Goal: Transaction & Acquisition: Obtain resource

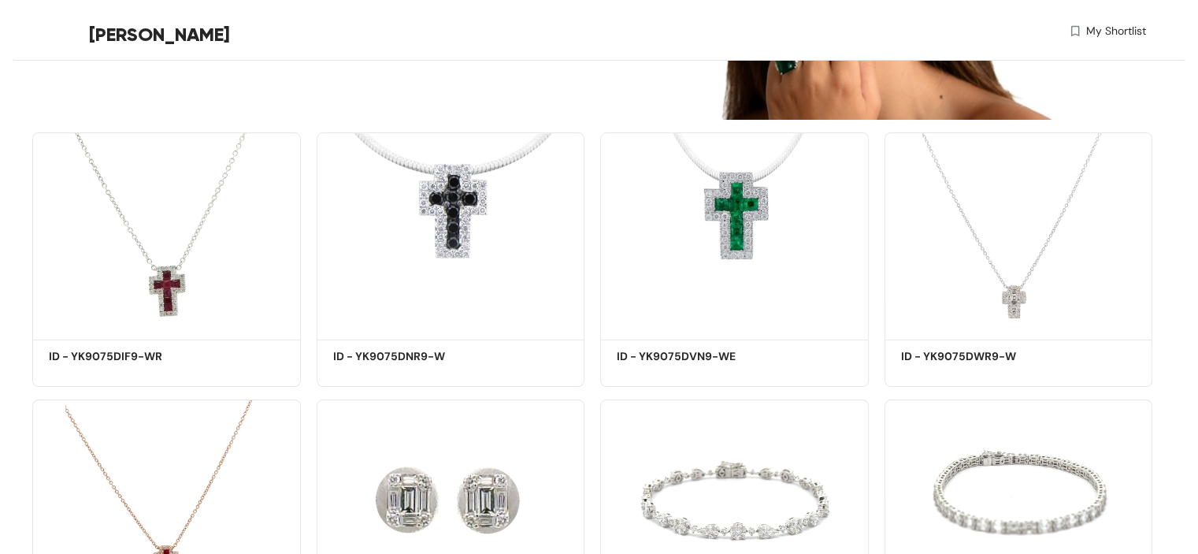
scroll to position [306, 0]
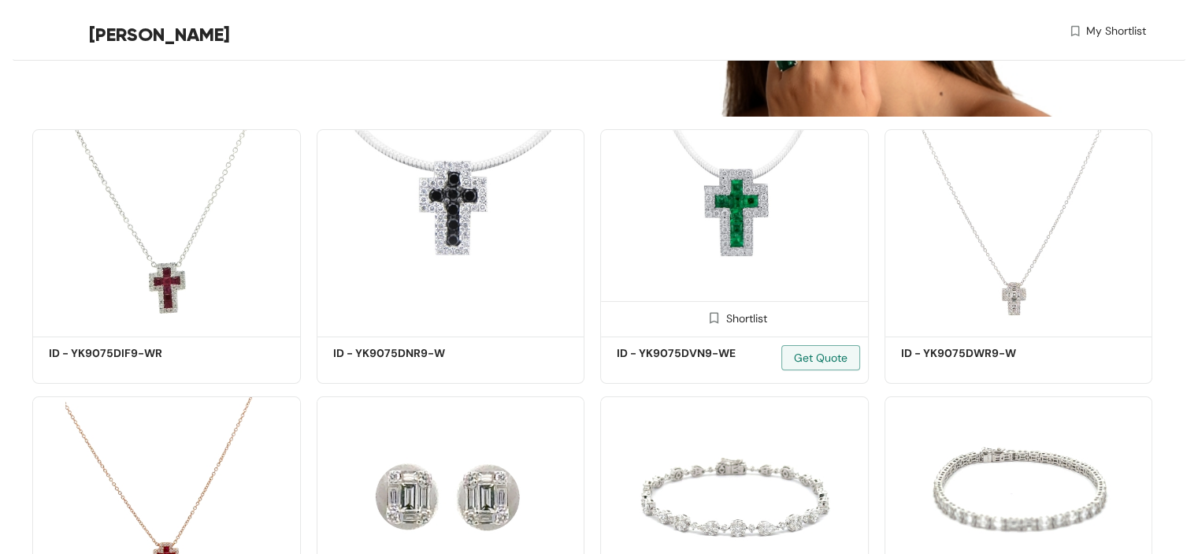
click at [709, 313] on img at bounding box center [713, 317] width 15 height 15
click at [995, 321] on img at bounding box center [997, 317] width 15 height 15
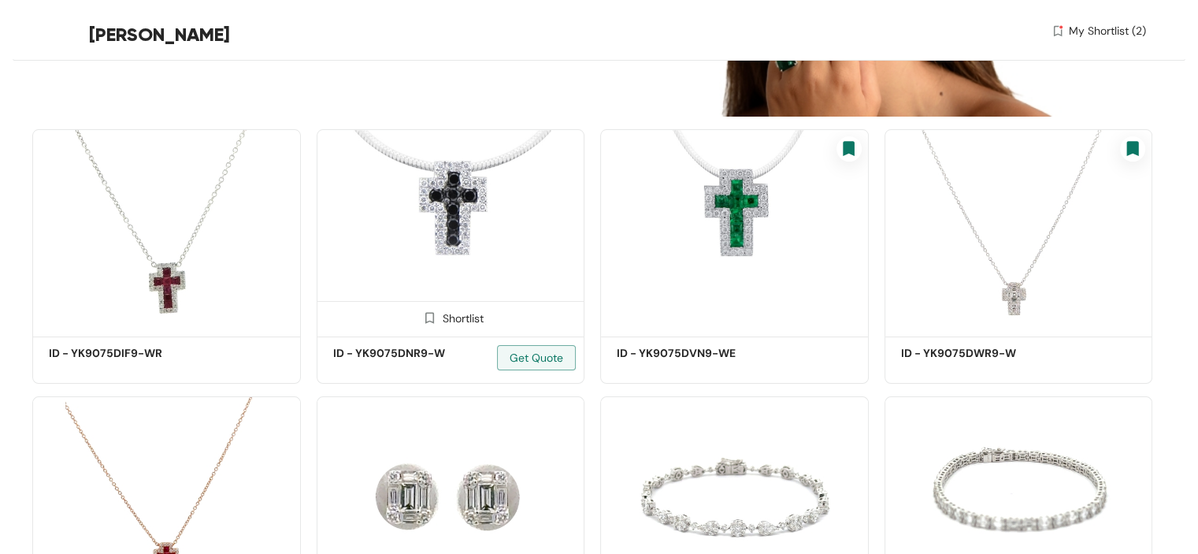
click at [423, 320] on img at bounding box center [429, 317] width 15 height 15
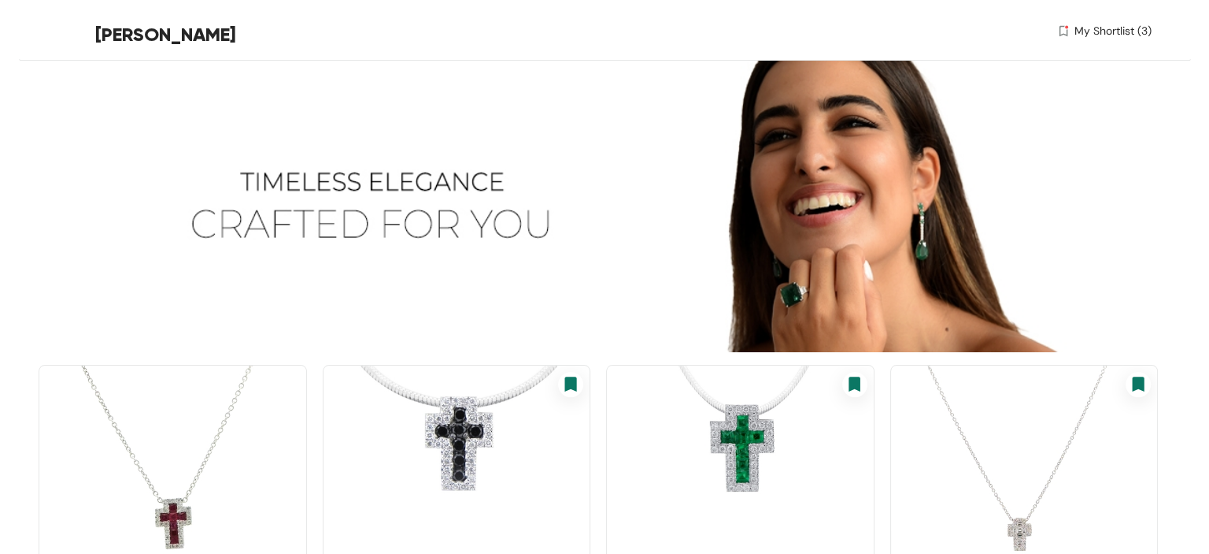
scroll to position [0, 0]
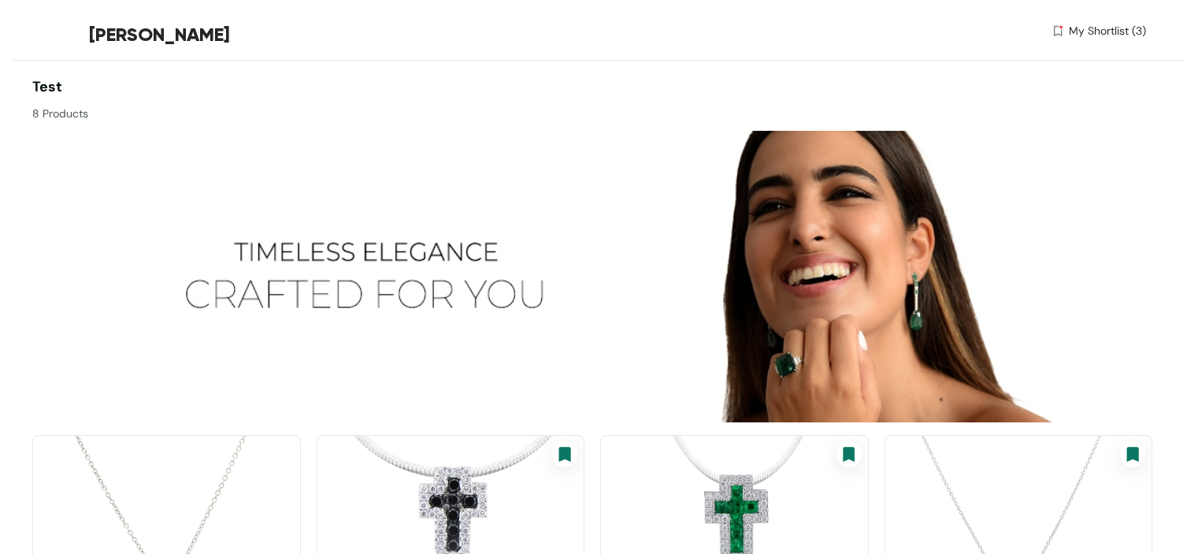
click at [1113, 31] on span "My Shortlist (3)" at bounding box center [1107, 31] width 77 height 17
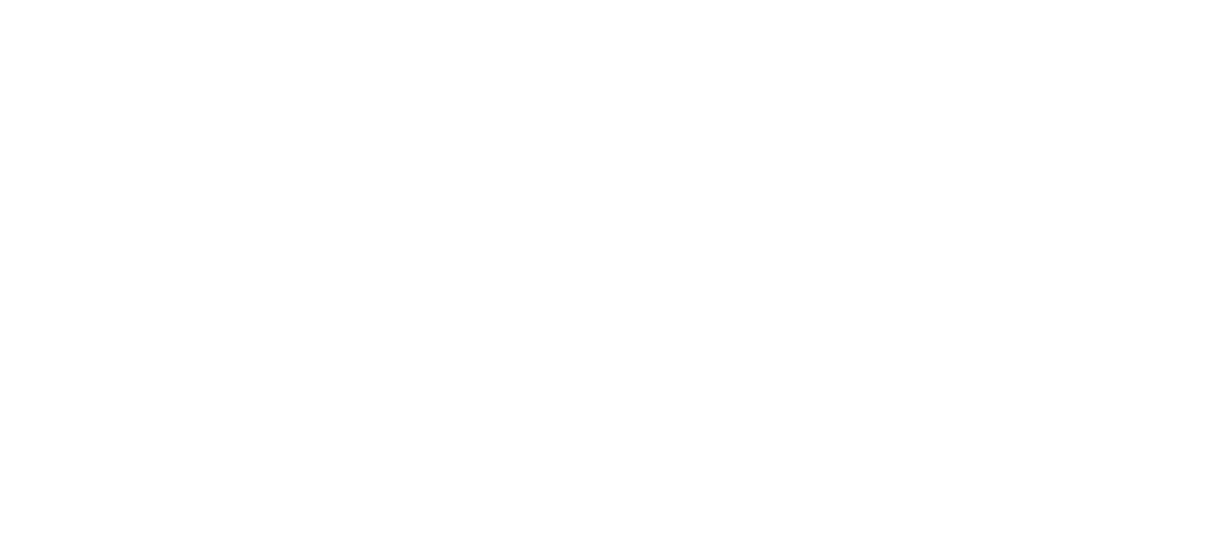
drag, startPoint x: 1209, startPoint y: 86, endPoint x: 1209, endPoint y: 178, distance: 92.1
click at [1209, 178] on section at bounding box center [604, 141] width 1209 height 283
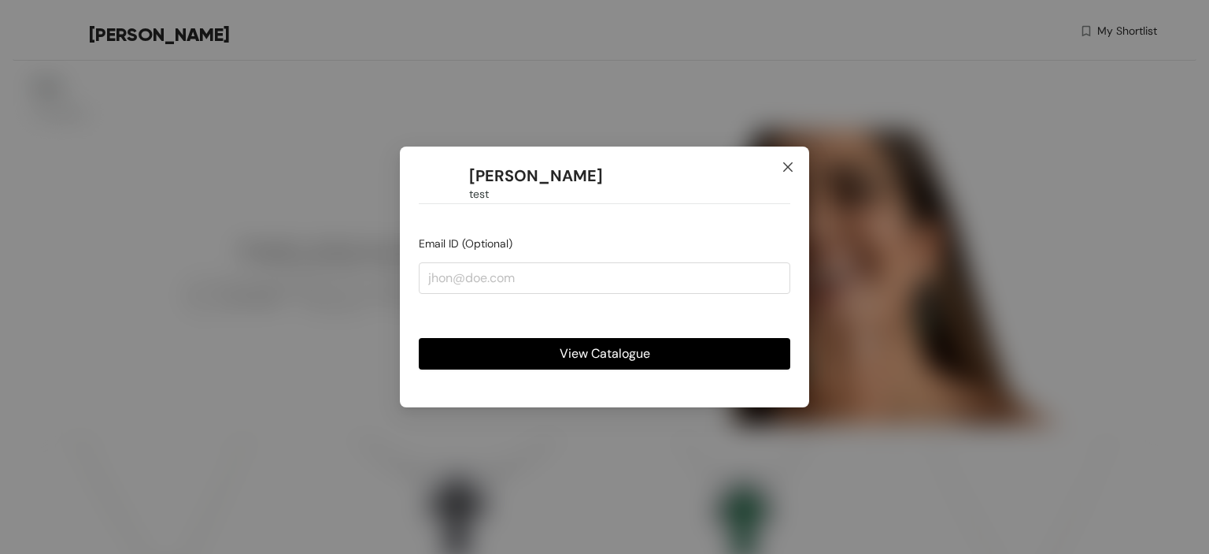
click at [796, 159] on span "Close" at bounding box center [788, 167] width 43 height 43
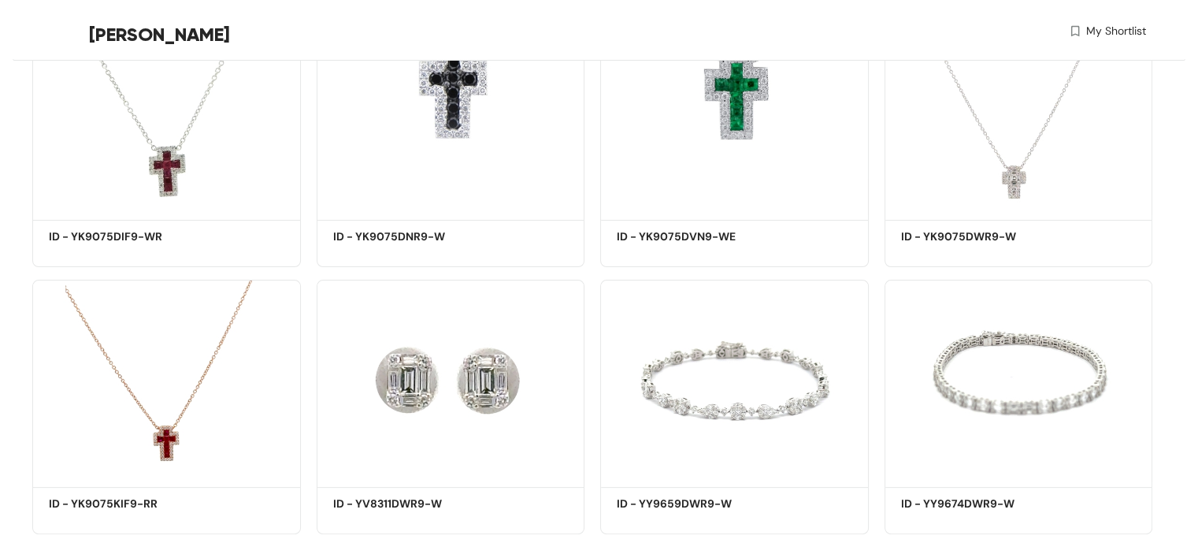
scroll to position [453, 0]
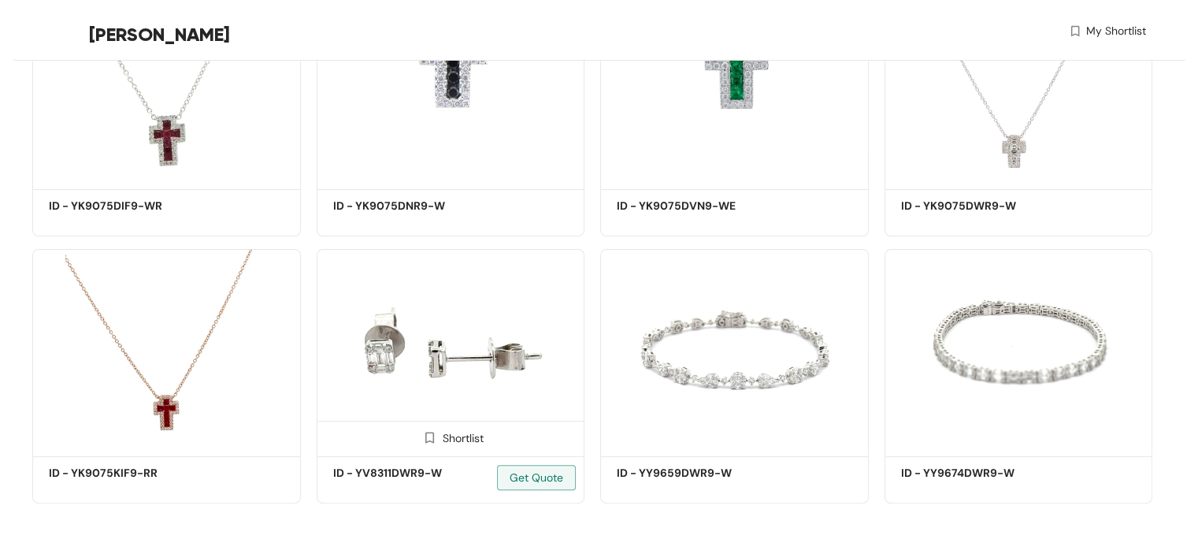
click at [425, 439] on img at bounding box center [429, 437] width 15 height 15
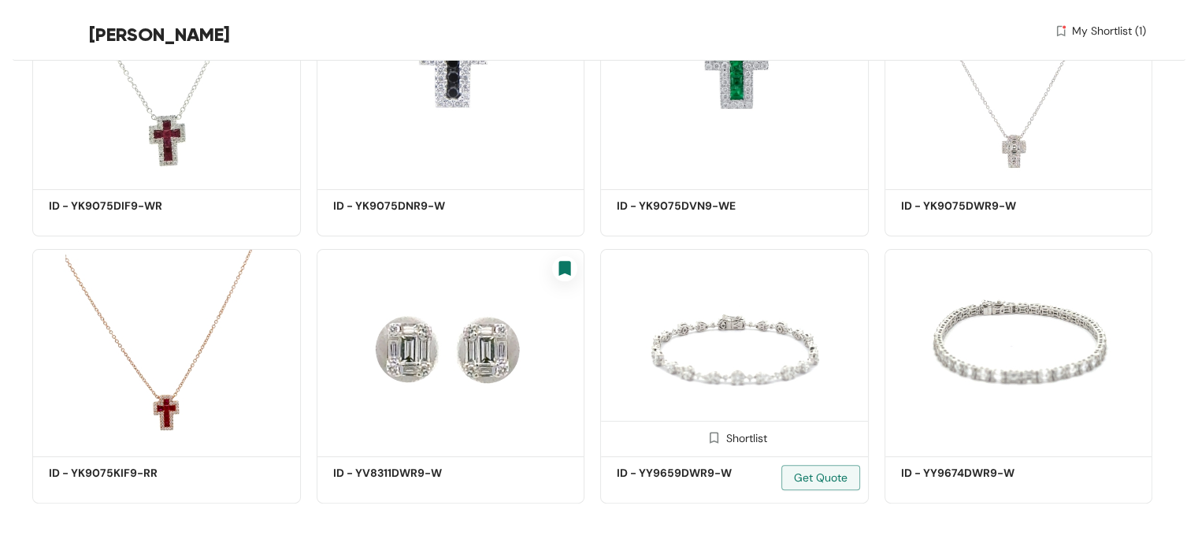
click at [713, 442] on img at bounding box center [713, 437] width 15 height 15
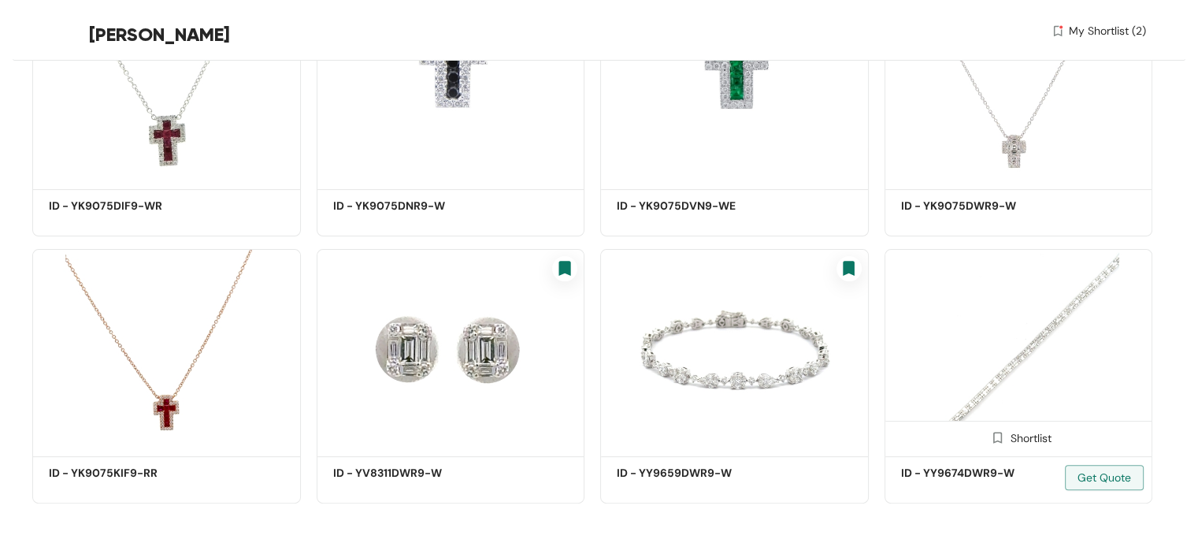
click at [995, 438] on img at bounding box center [997, 437] width 15 height 15
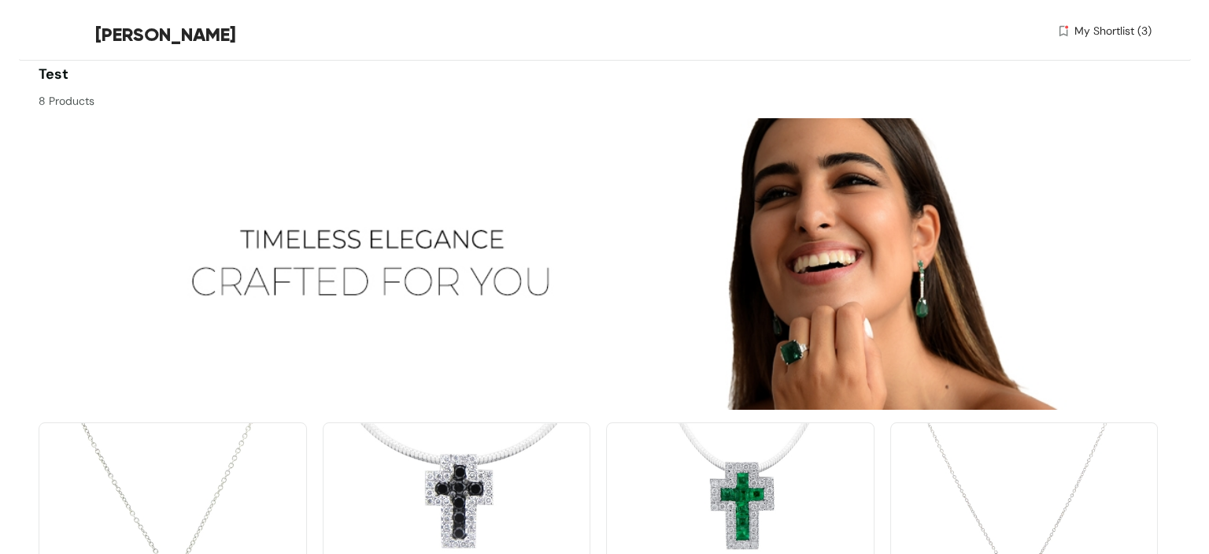
scroll to position [0, 0]
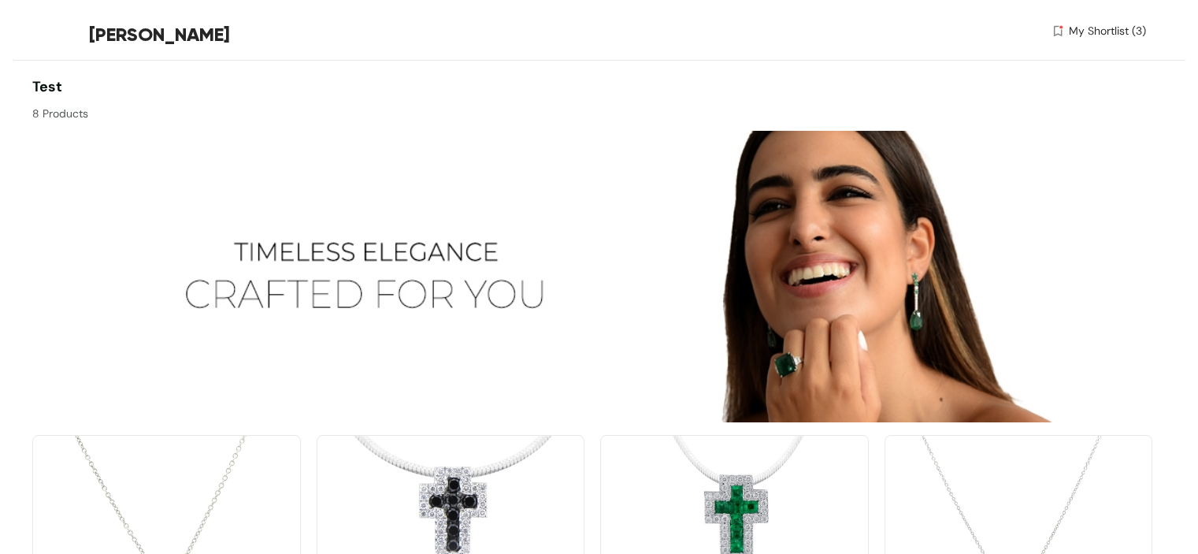
click at [1099, 30] on span "My Shortlist (3)" at bounding box center [1107, 31] width 77 height 17
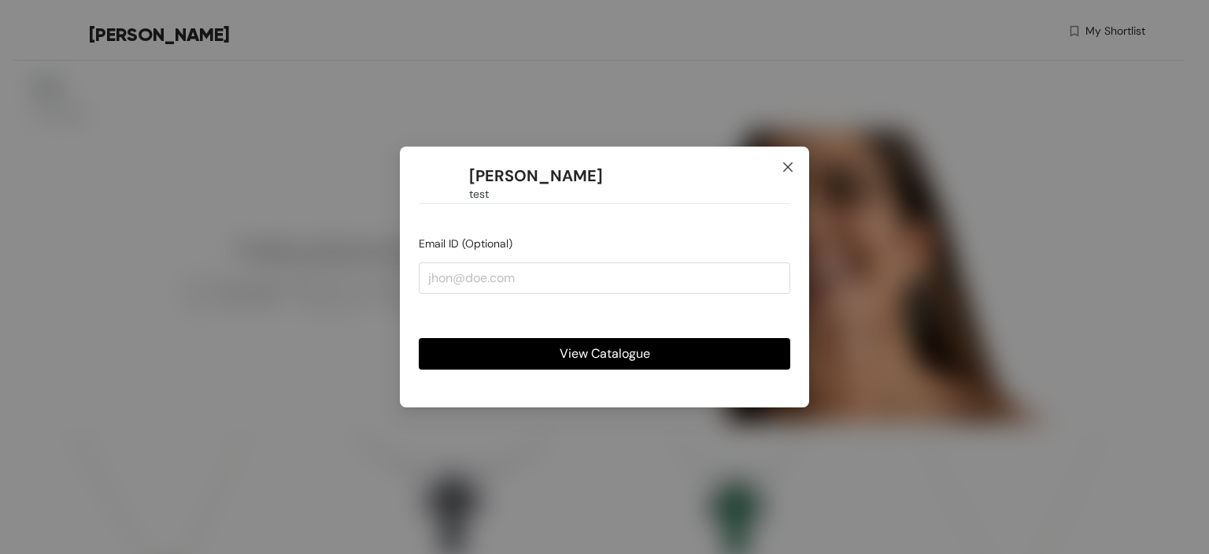
click at [791, 169] on icon "close" at bounding box center [788, 167] width 13 height 13
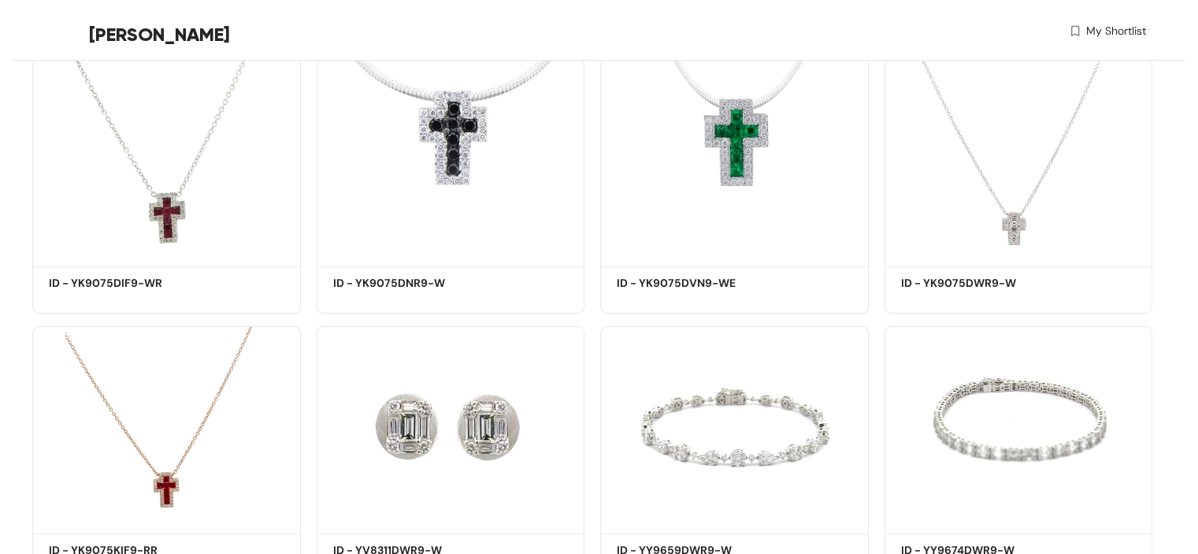
scroll to position [448, 0]
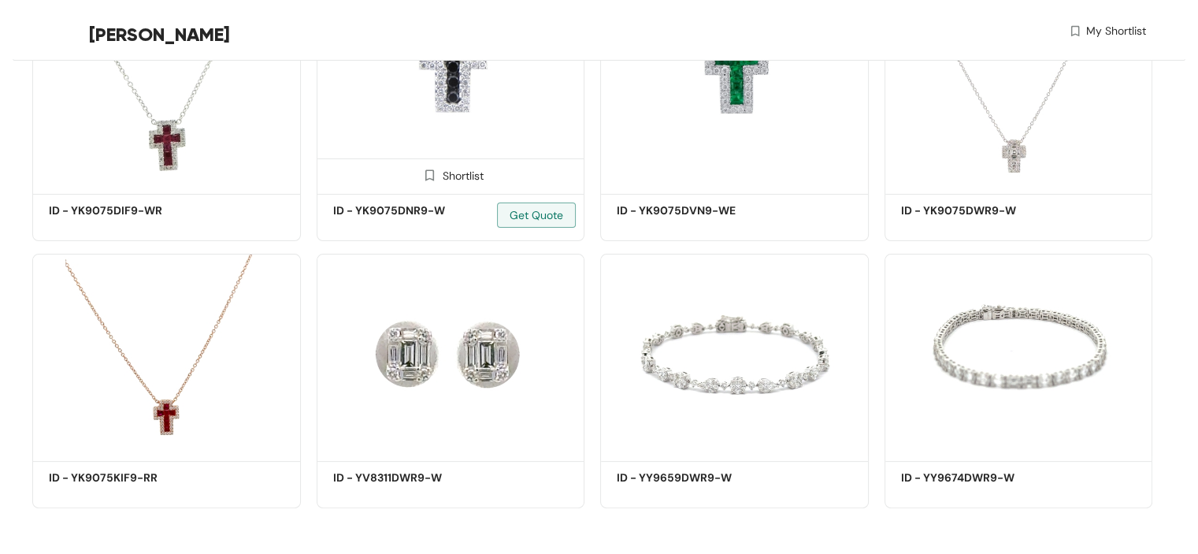
click at [432, 172] on img at bounding box center [429, 175] width 15 height 15
click at [711, 176] on img at bounding box center [713, 175] width 15 height 15
click at [999, 174] on img at bounding box center [997, 175] width 15 height 15
click at [1090, 214] on span "Get Quote" at bounding box center [1104, 214] width 54 height 17
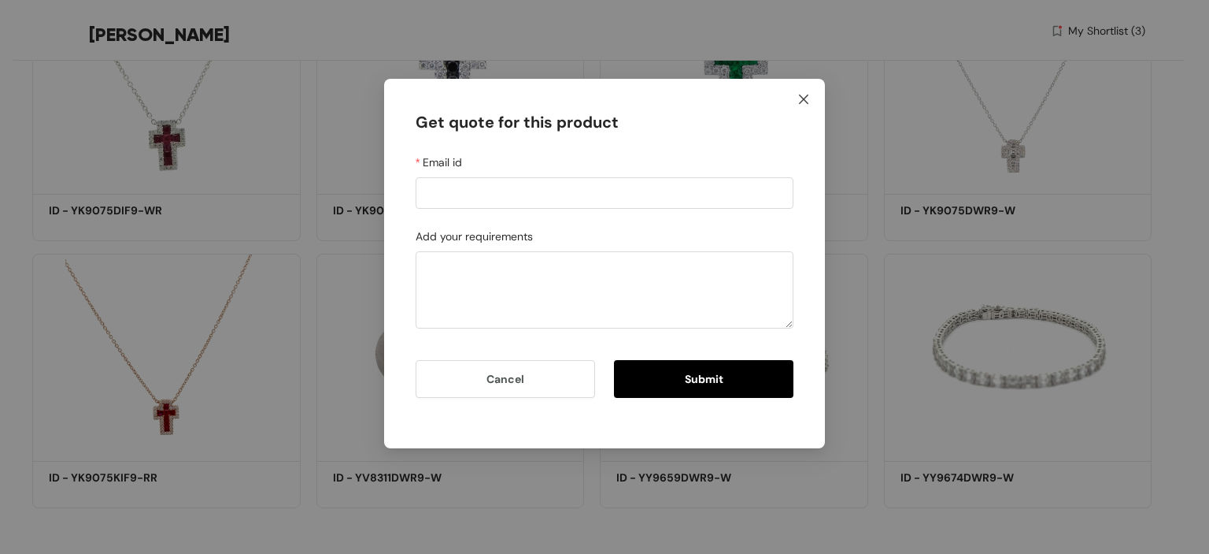
click at [803, 95] on icon "close" at bounding box center [804, 99] width 13 height 13
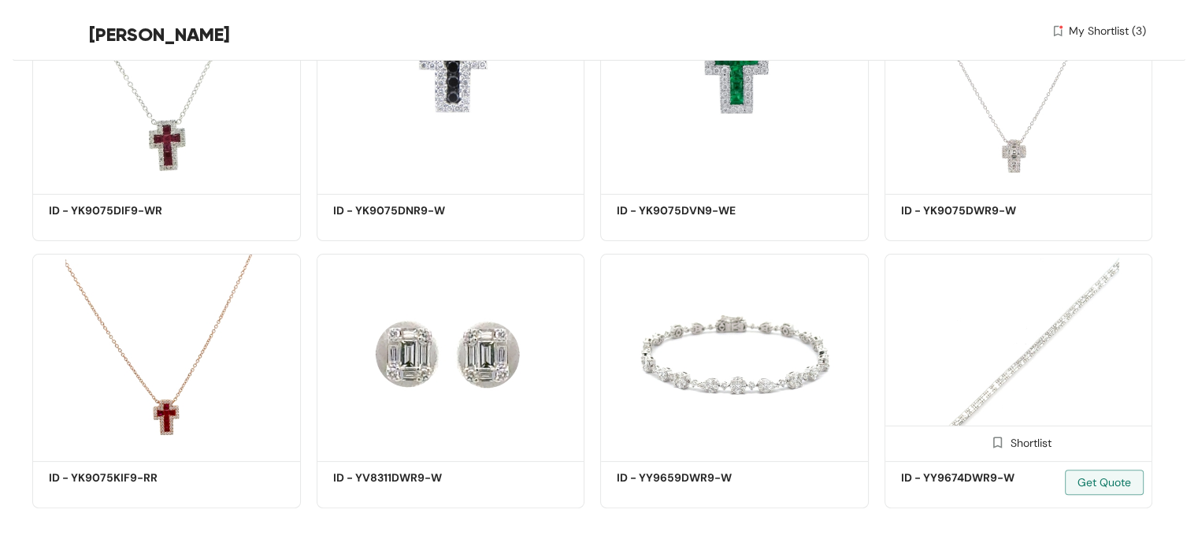
click at [995, 450] on span at bounding box center [997, 446] width 25 height 25
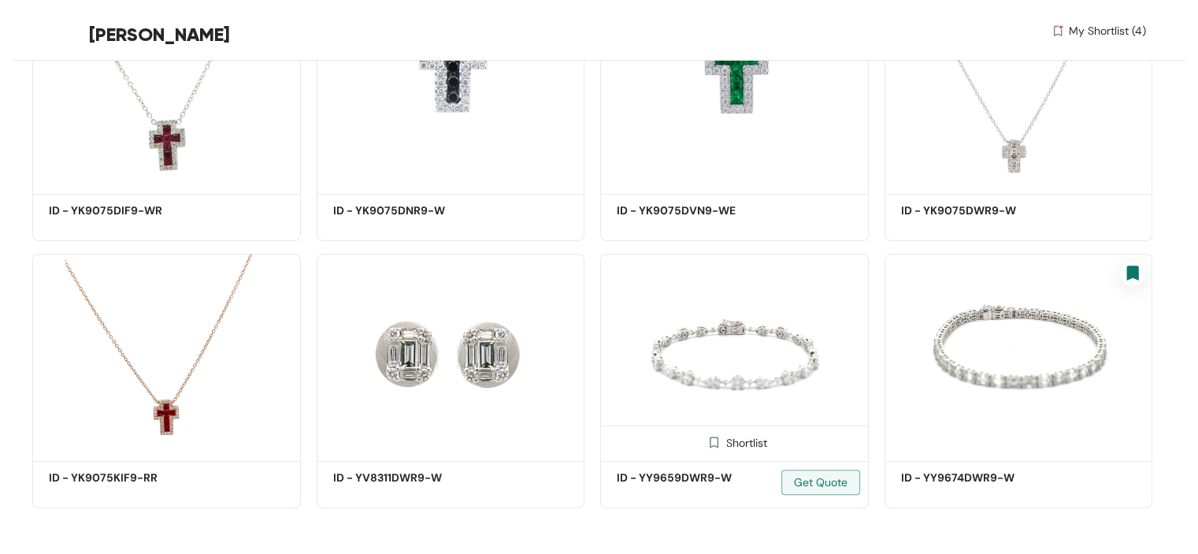
click at [718, 445] on img at bounding box center [713, 442] width 15 height 15
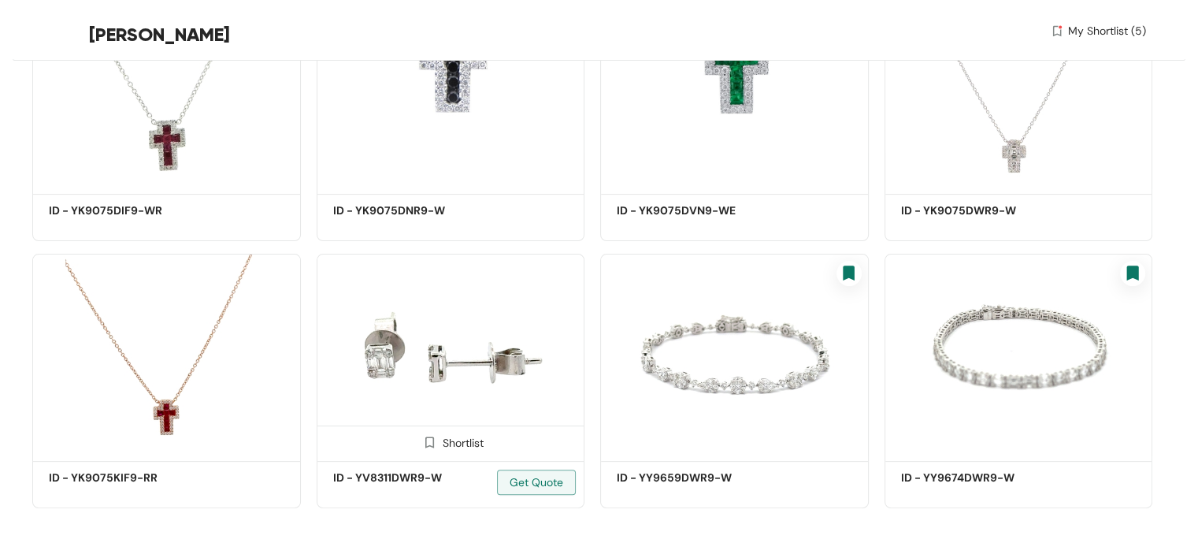
click at [426, 443] on img at bounding box center [429, 442] width 15 height 15
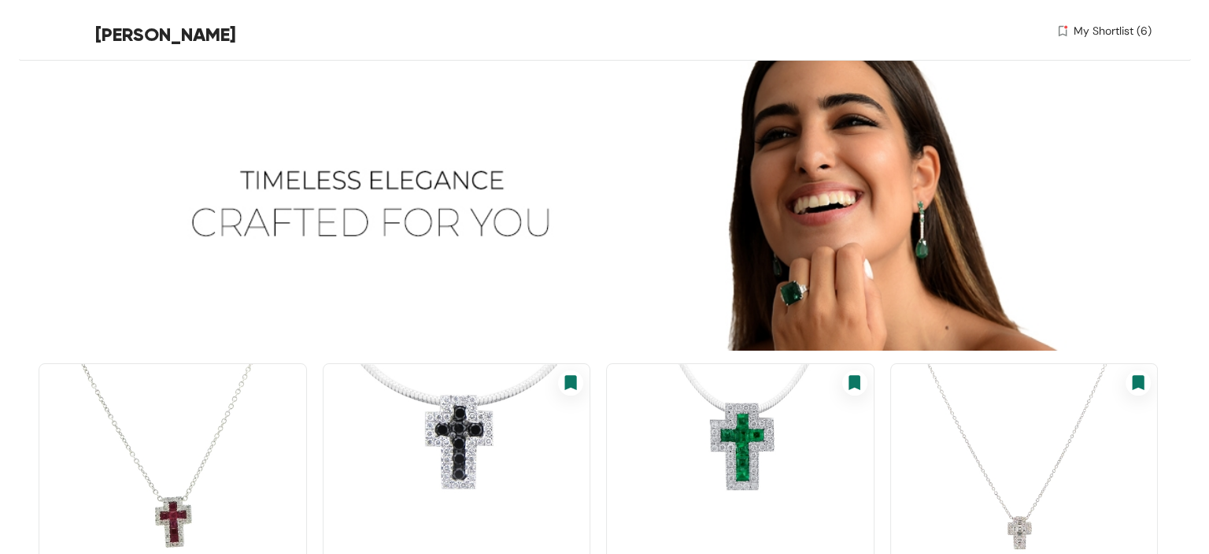
scroll to position [0, 0]
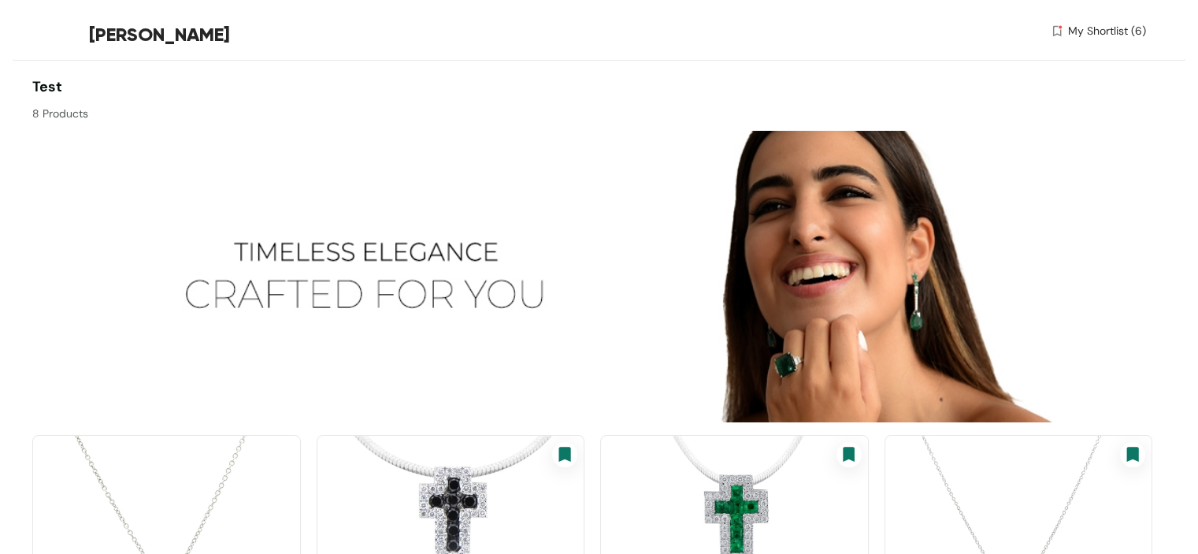
click at [1071, 27] on span "My Shortlist (6)" at bounding box center [1107, 31] width 78 height 17
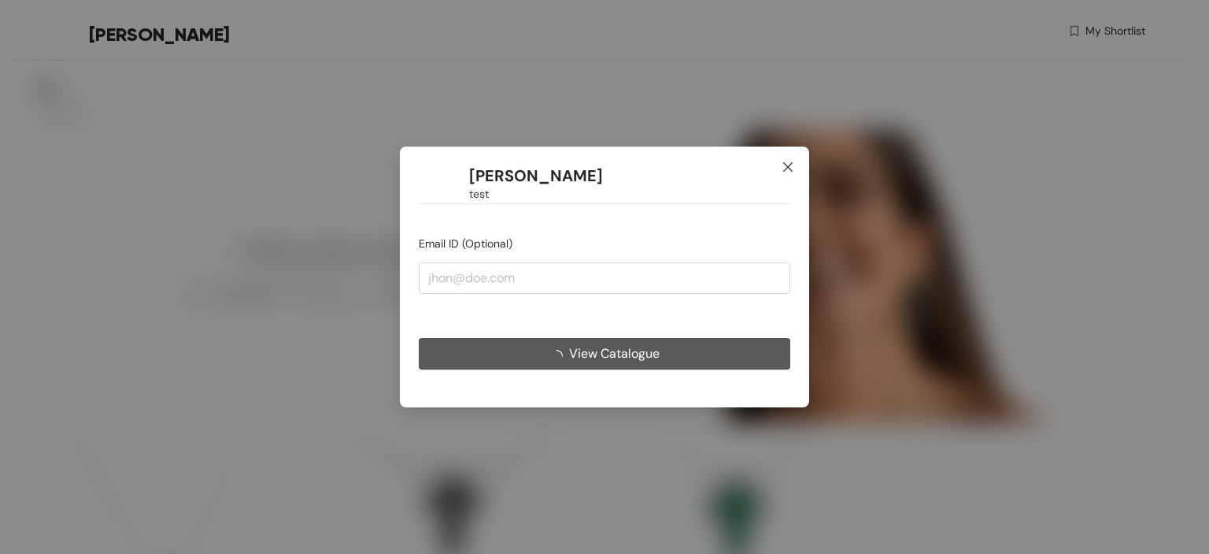
click at [788, 172] on icon "close" at bounding box center [788, 167] width 13 height 13
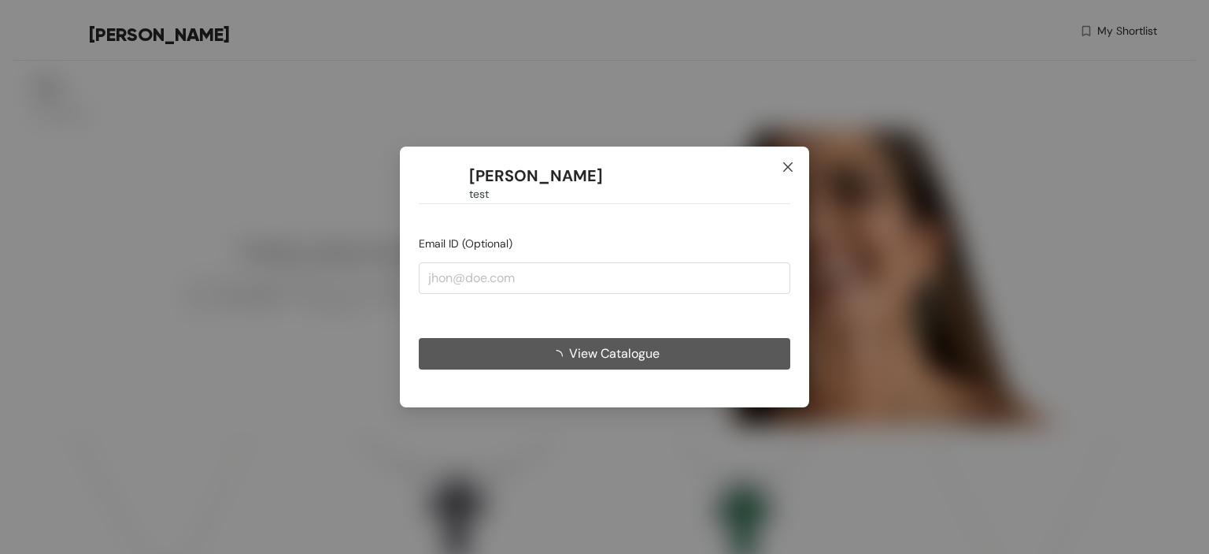
click at [783, 164] on icon "close" at bounding box center [788, 167] width 13 height 13
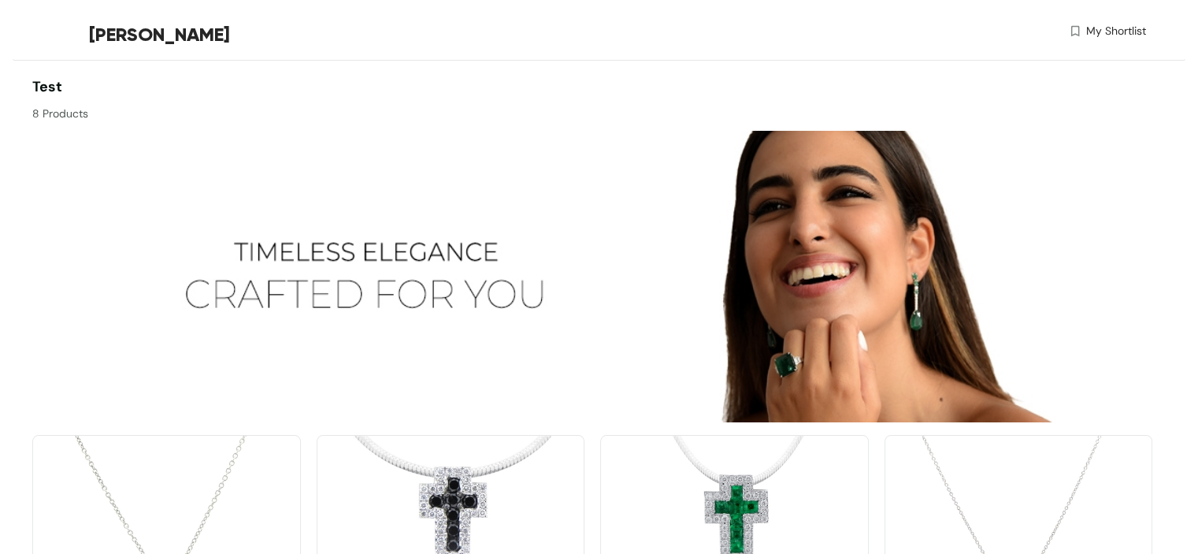
click at [513, 87] on div "test 8 Products" at bounding box center [312, 99] width 560 height 46
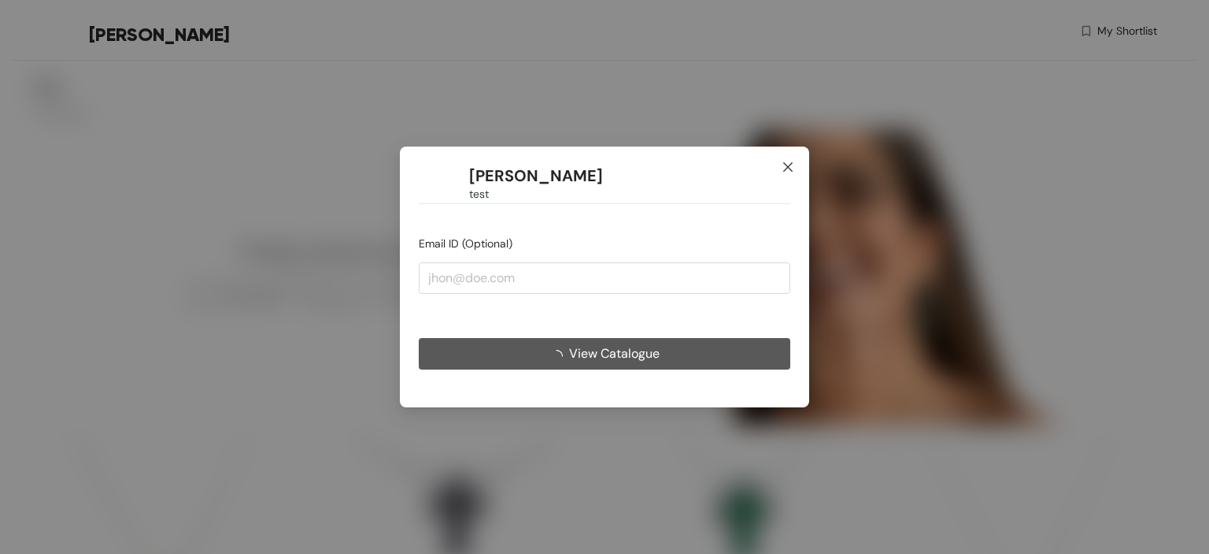
click at [784, 169] on icon "close" at bounding box center [788, 167] width 13 height 13
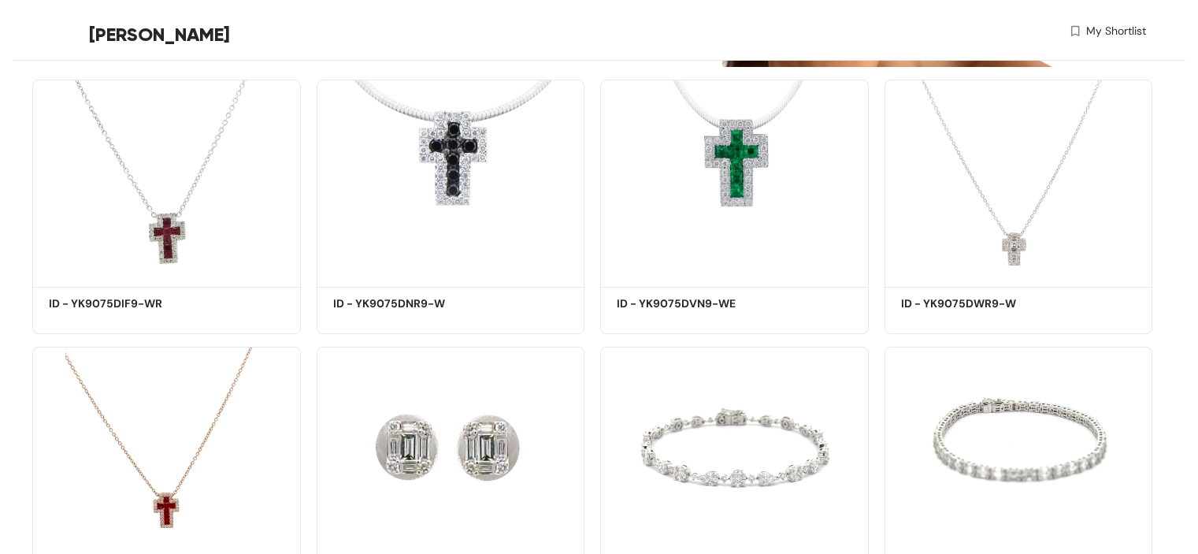
scroll to position [332, 0]
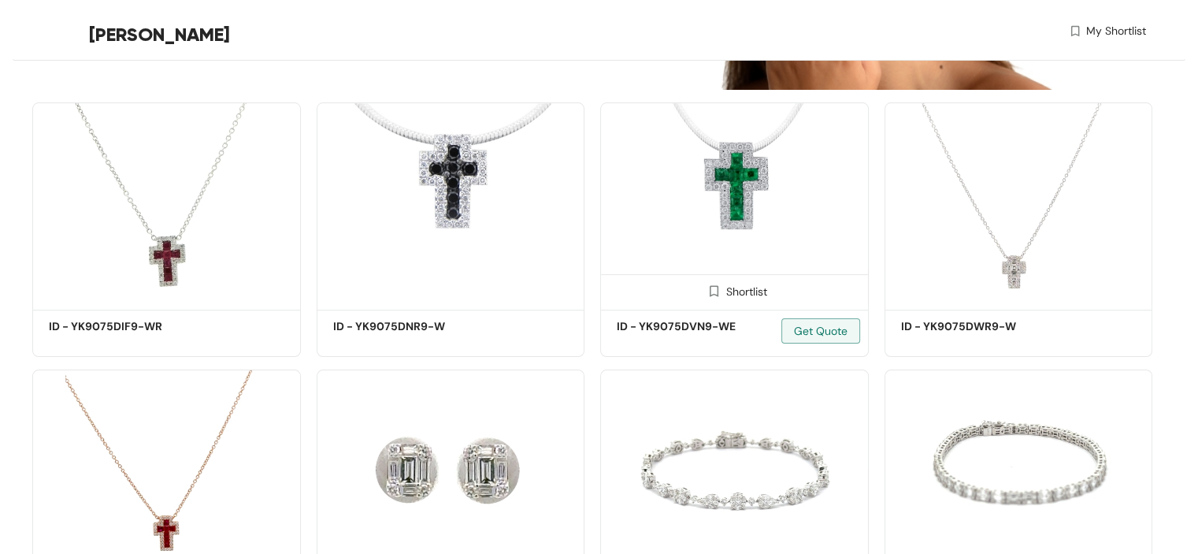
click at [711, 286] on img at bounding box center [713, 290] width 15 height 15
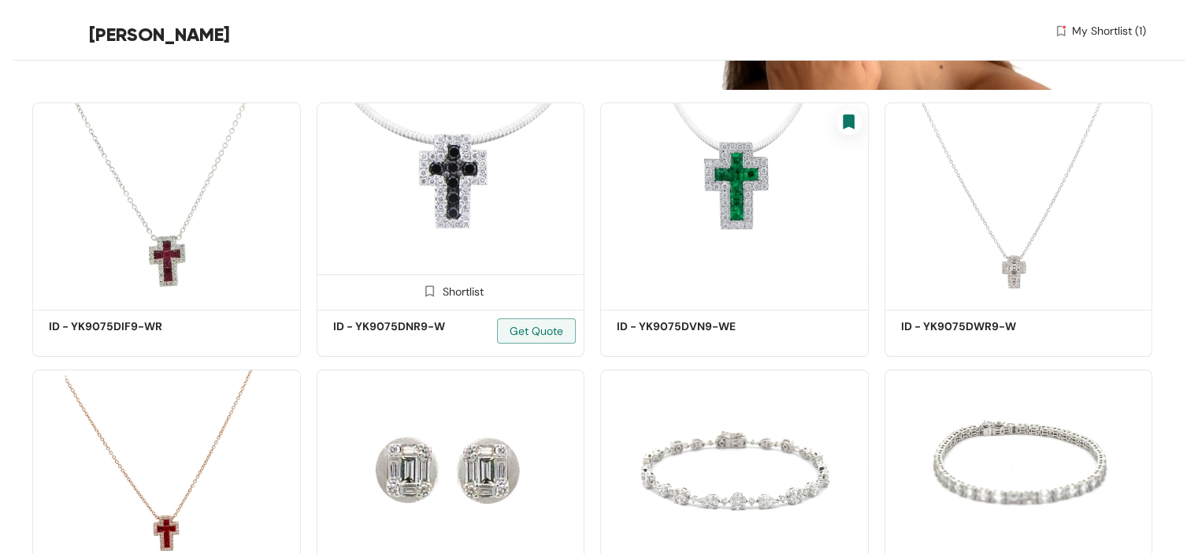
click at [422, 295] on img at bounding box center [429, 290] width 15 height 15
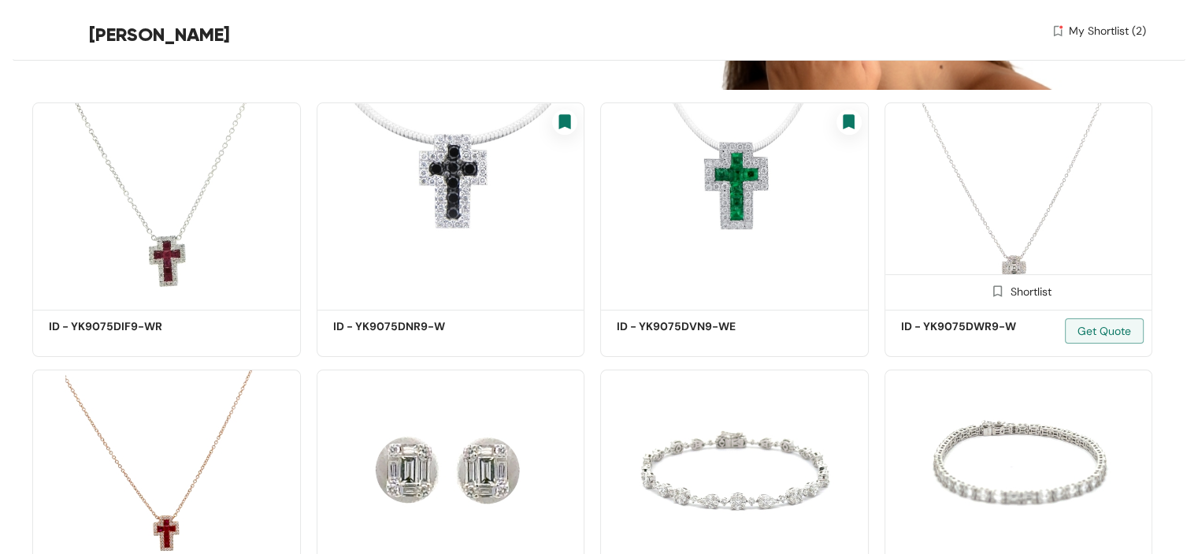
click at [994, 294] on img at bounding box center [997, 290] width 15 height 15
click at [1093, 28] on span "My Shortlist (3)" at bounding box center [1107, 31] width 77 height 17
